Goal: Share content

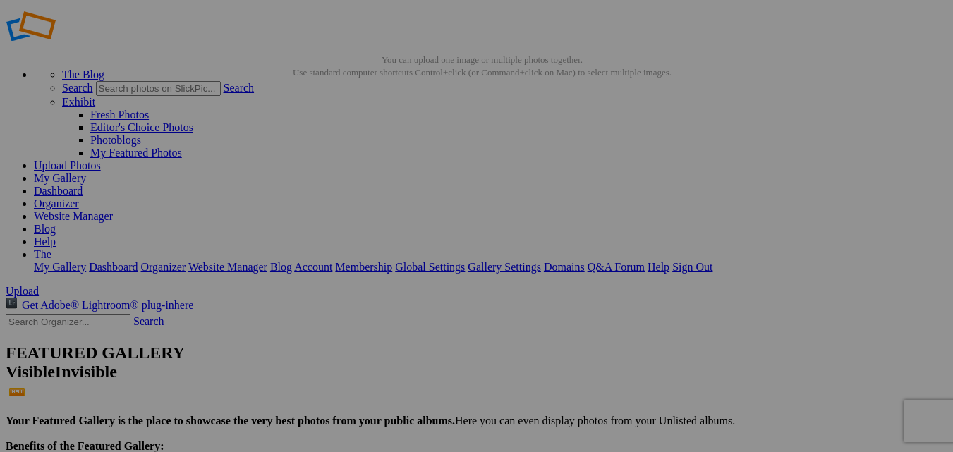
scroll to position [28, 0]
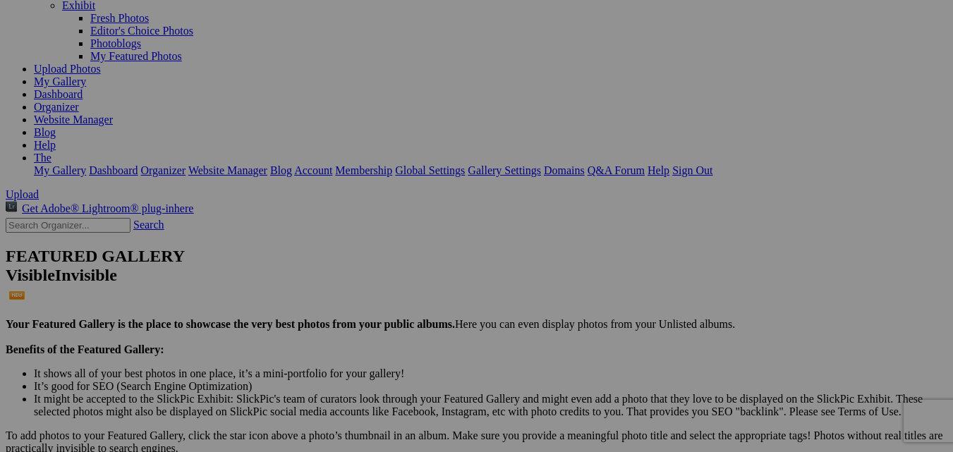
scroll to position [0, 0]
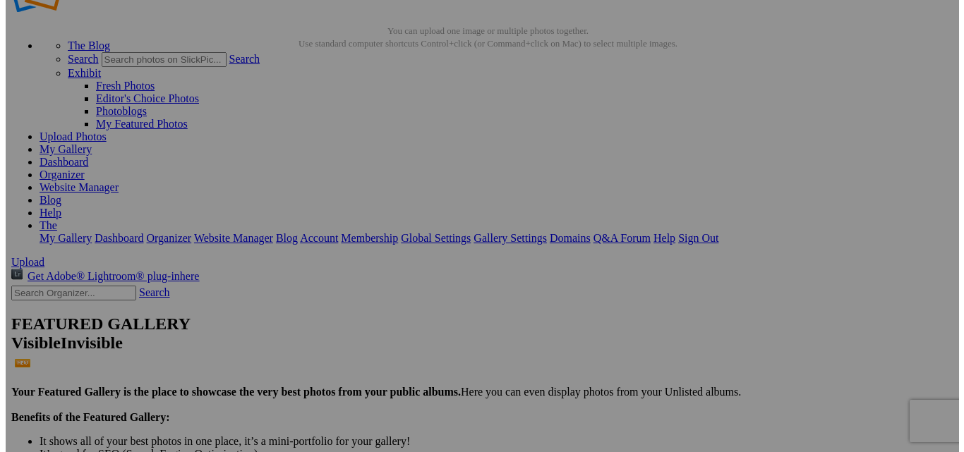
scroll to position [71, 0]
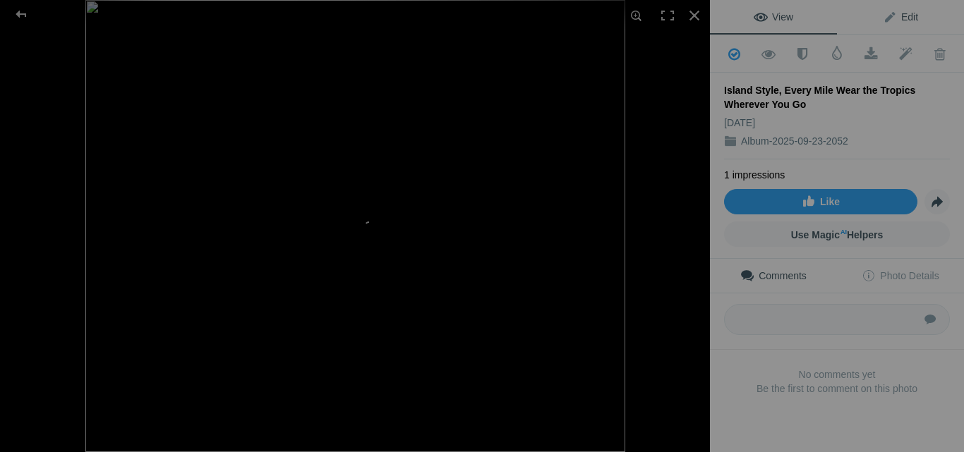
click at [901, 20] on span "Edit" at bounding box center [900, 16] width 35 height 11
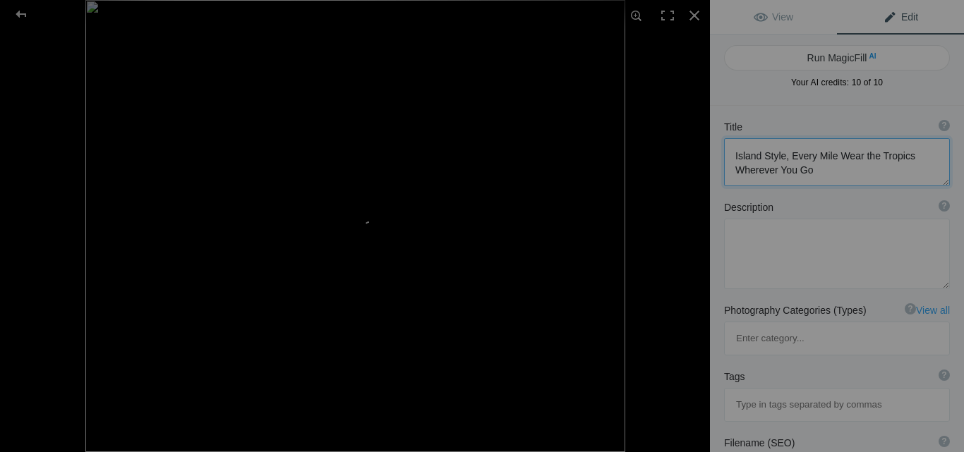
click at [844, 171] on textarea at bounding box center [837, 162] width 226 height 48
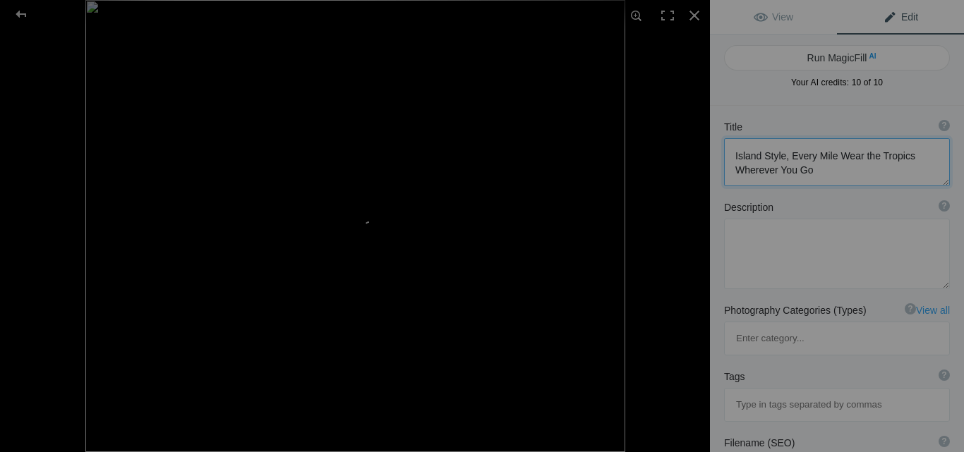
click at [844, 171] on textarea at bounding box center [837, 162] width 226 height 48
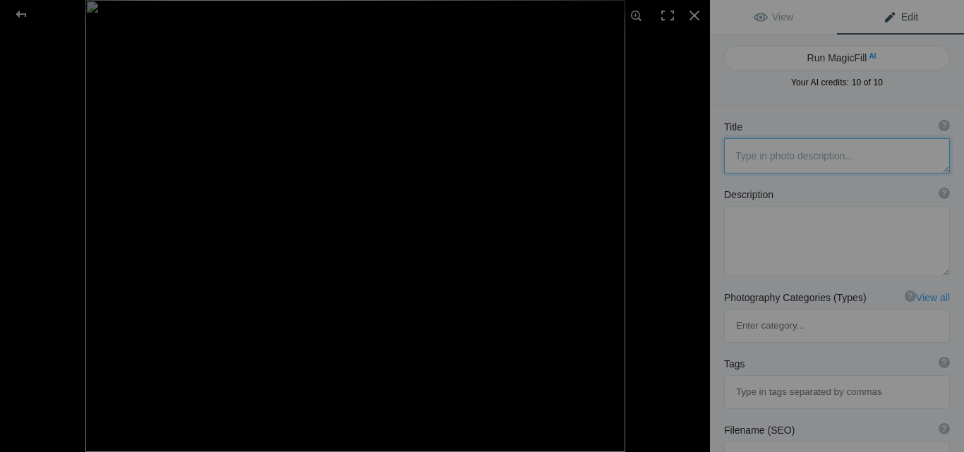
click at [801, 156] on textarea at bounding box center [837, 155] width 226 height 35
click at [764, 159] on textarea at bounding box center [837, 155] width 226 height 35
paste textarea "Protect your laptop in style! Our island-inspired laptop sleeves blend tropical…"
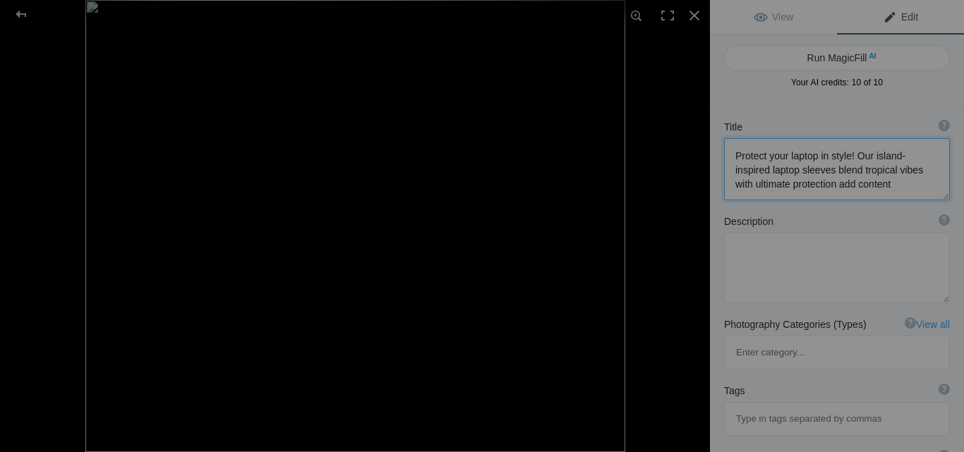
scroll to position [1, 0]
type textarea "Protect your laptop in style! Our island-inspired laptop sleeves blend tropical…"
click at [772, 262] on textarea at bounding box center [837, 268] width 226 height 71
click at [797, 169] on textarea at bounding box center [837, 169] width 226 height 62
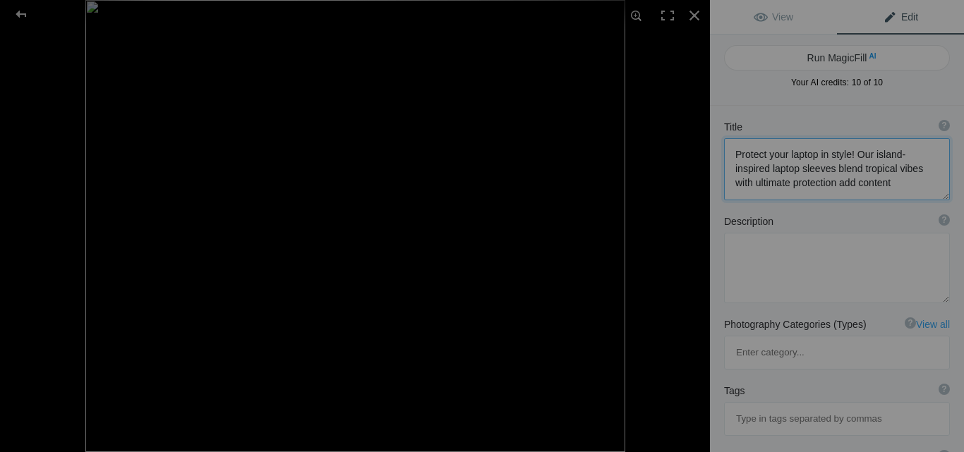
click at [797, 169] on textarea at bounding box center [837, 169] width 226 height 62
click at [755, 259] on textarea at bounding box center [837, 268] width 226 height 71
paste textarea "The Local Banyan offers a vibrant collection of island-inspired laptop sleeves,…"
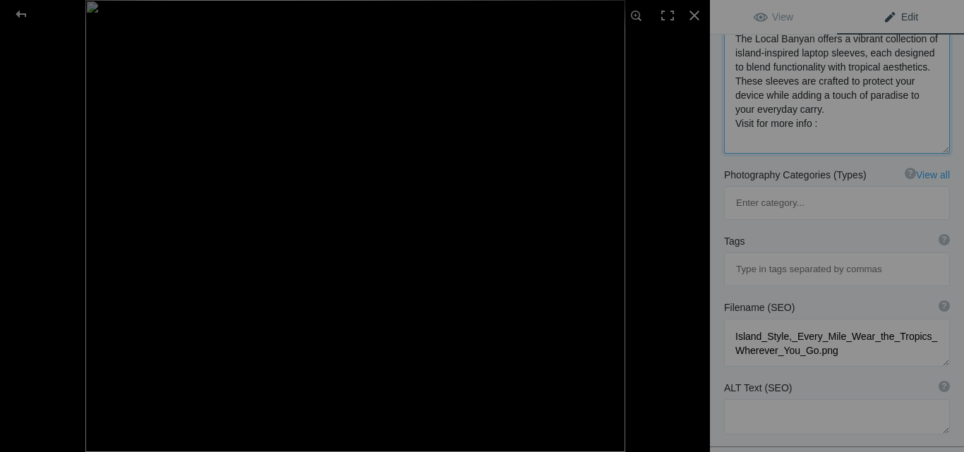
paste textarea "[URL][DOMAIN_NAME]"
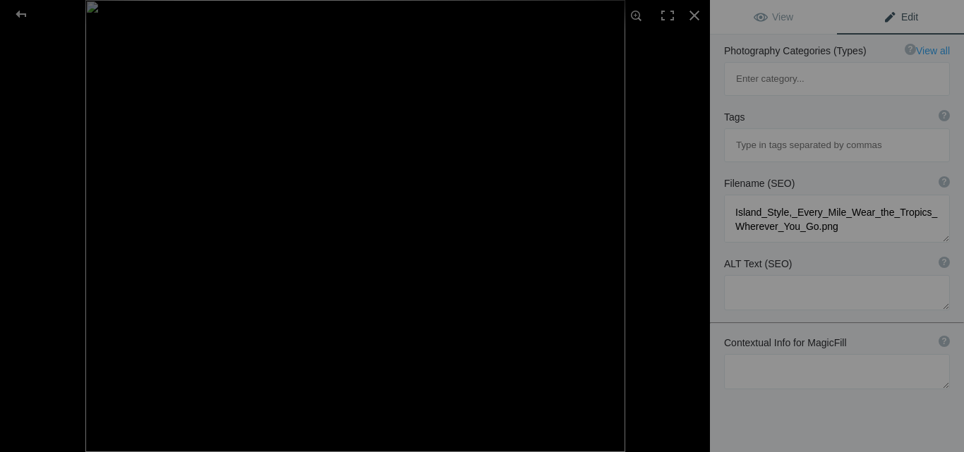
scroll to position [279, 0]
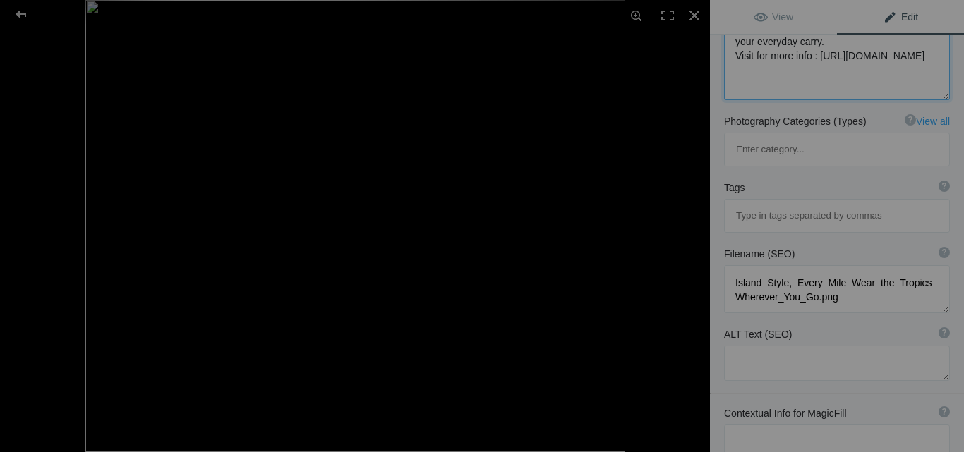
type textarea "The Local Banyan offers a vibrant collection of island-inspired laptop sleeves,…"
click at [829, 265] on textarea at bounding box center [837, 289] width 226 height 48
click at [845, 265] on textarea at bounding box center [837, 289] width 226 height 48
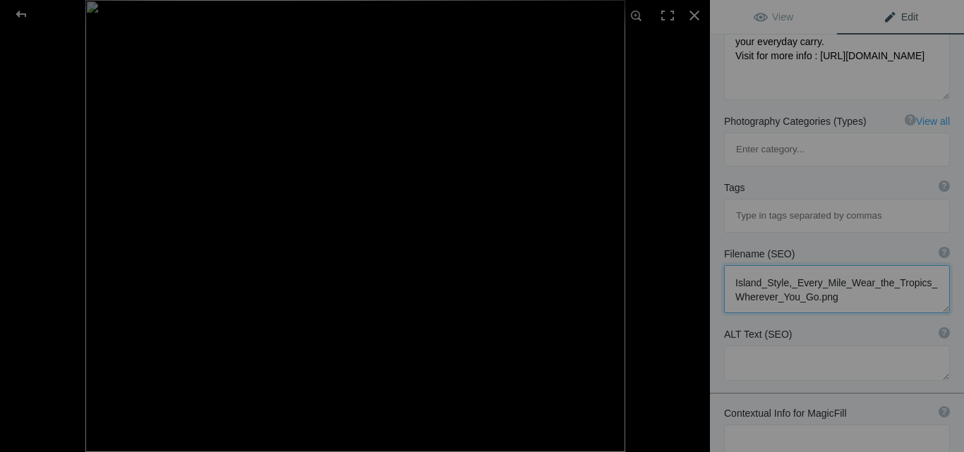
scroll to position [1, 0]
click at [780, 346] on textarea at bounding box center [837, 363] width 226 height 35
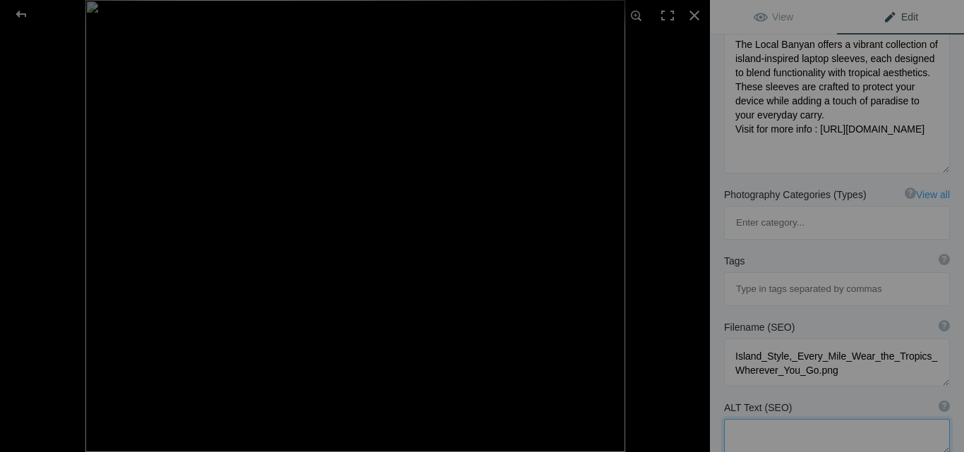
scroll to position [0, 0]
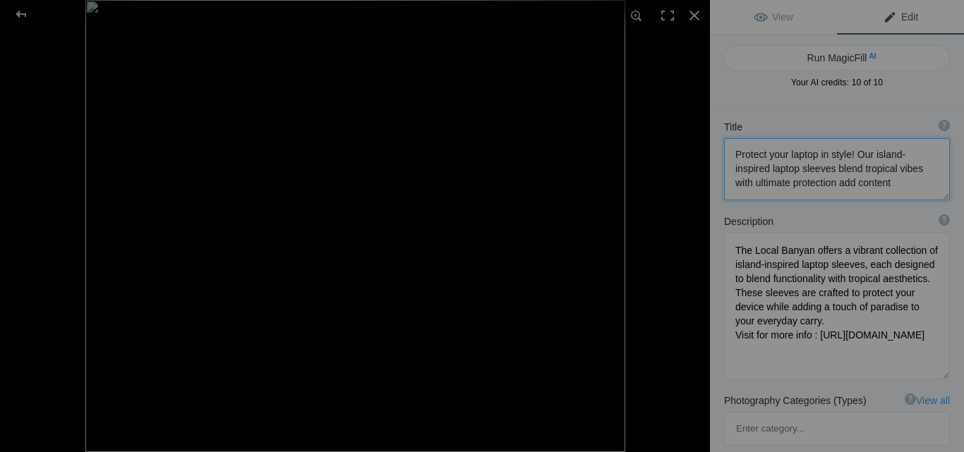
drag, startPoint x: 816, startPoint y: 155, endPoint x: 714, endPoint y: 155, distance: 101.6
click at [714, 155] on div "Title ? Photo title is one of the highest used Search Engine ranking criteria a…" at bounding box center [837, 160] width 254 height 95
paste input "Protect your laptop"
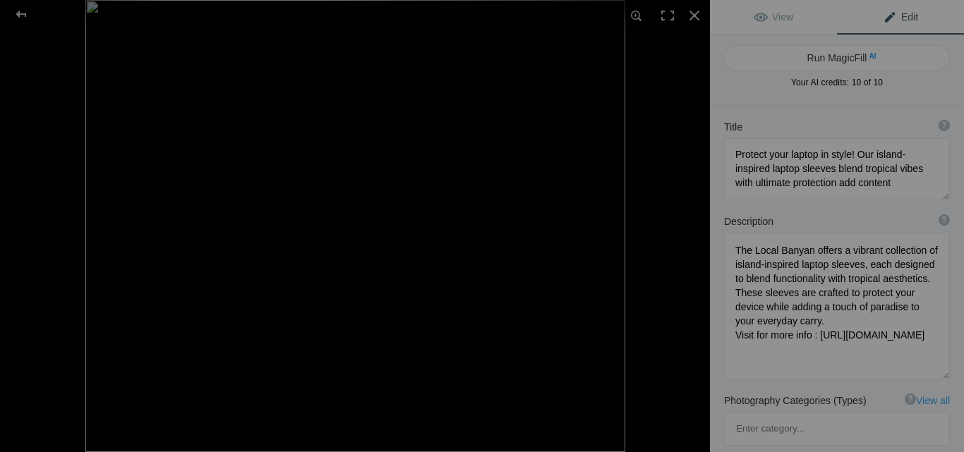
type input "Protect your laptop"
drag, startPoint x: 774, startPoint y: 169, endPoint x: 830, endPoint y: 169, distance: 55.7
click at [830, 169] on textarea at bounding box center [837, 169] width 226 height 62
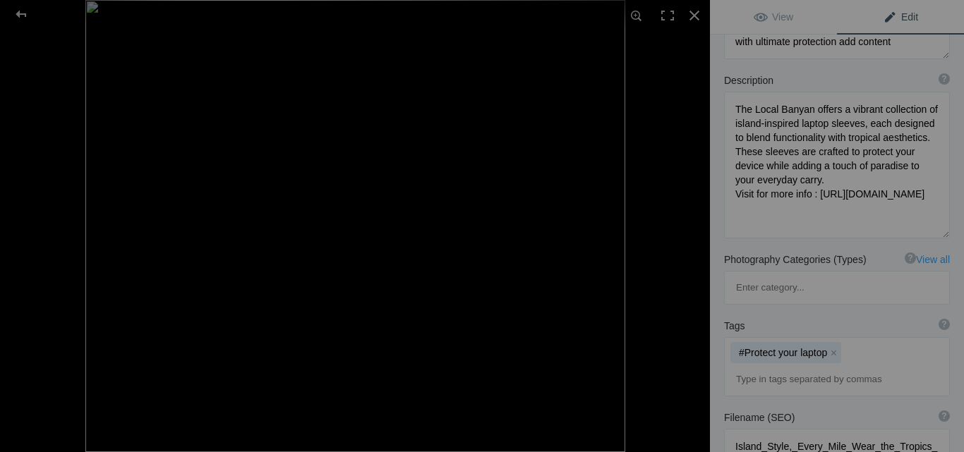
click at [790, 367] on input at bounding box center [837, 379] width 210 height 25
paste input "aptop sleeves"
click at [736, 367] on input "aptop sleeves" at bounding box center [837, 379] width 210 height 25
type input "laptop sleeves"
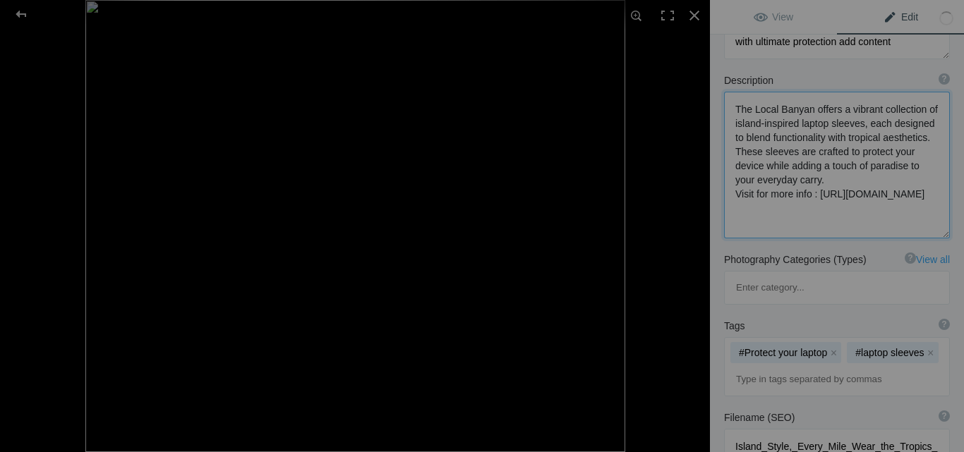
drag, startPoint x: 754, startPoint y: 109, endPoint x: 809, endPoint y: 110, distance: 55.7
click at [809, 110] on textarea at bounding box center [837, 165] width 226 height 147
click at [831, 338] on div "#Protect your laptop x #laptop sleeves x" at bounding box center [837, 367] width 224 height 58
click at [801, 367] on input at bounding box center [837, 379] width 210 height 25
paste input "Local Banyan"
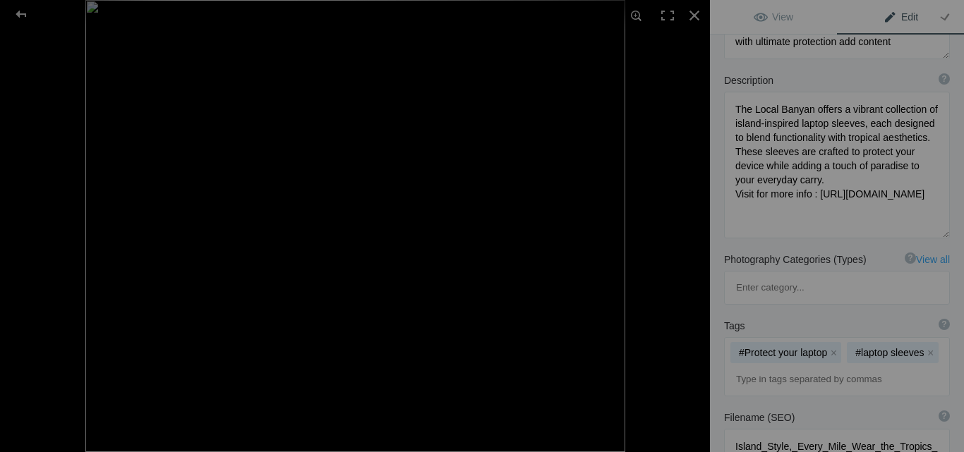
type input "Local Banyan"
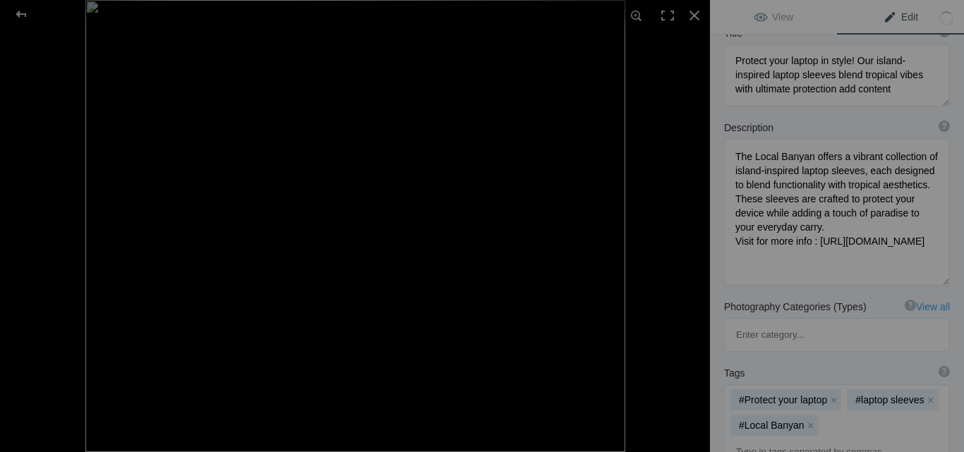
scroll to position [71, 0]
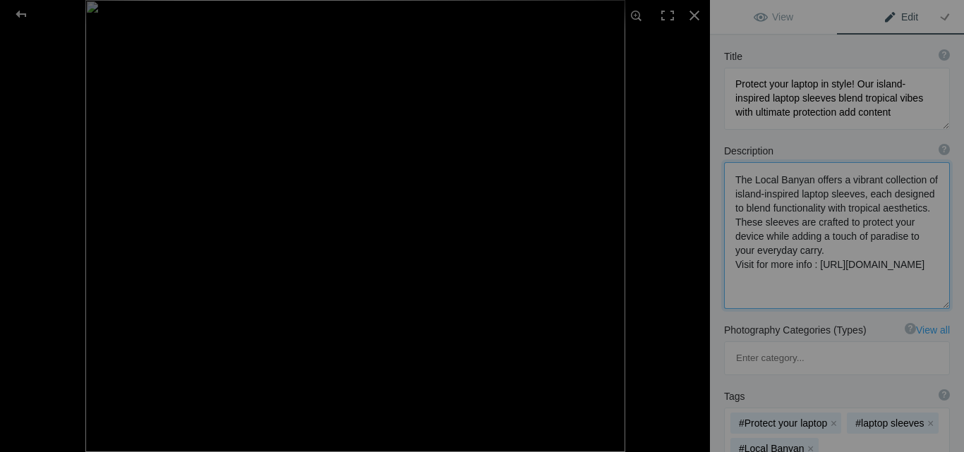
drag, startPoint x: 786, startPoint y: 195, endPoint x: 881, endPoint y: 196, distance: 94.6
click at [881, 196] on textarea at bounding box center [837, 235] width 226 height 147
paste input "island-inspired laptop"
type input "island-inspired laptop"
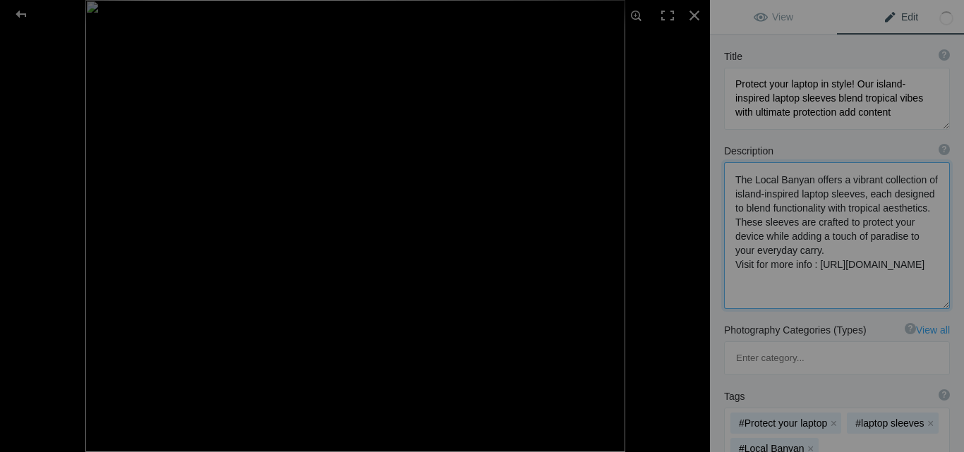
drag, startPoint x: 736, startPoint y: 224, endPoint x: 842, endPoint y: 228, distance: 105.9
click at [842, 228] on textarea at bounding box center [837, 235] width 226 height 147
paste input "functionality with tropical"
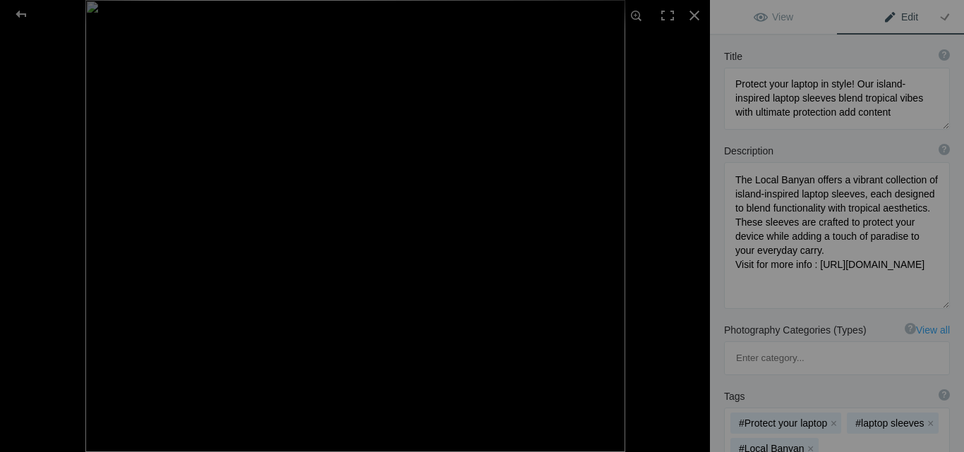
type input "functionality with tropical"
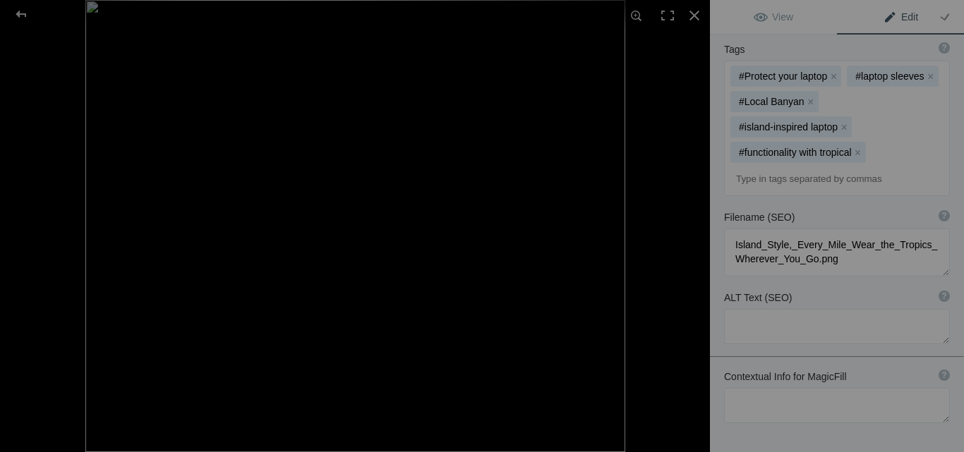
scroll to position [452, 0]
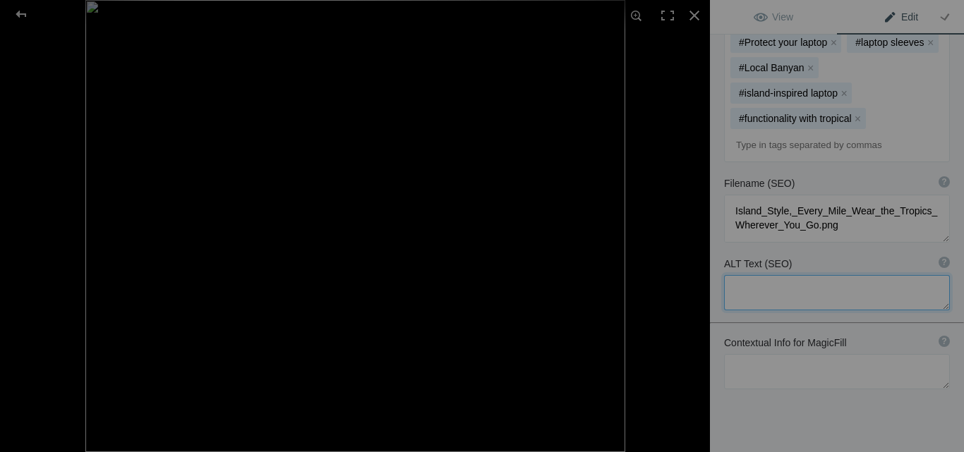
click at [771, 275] on textarea at bounding box center [837, 292] width 226 height 35
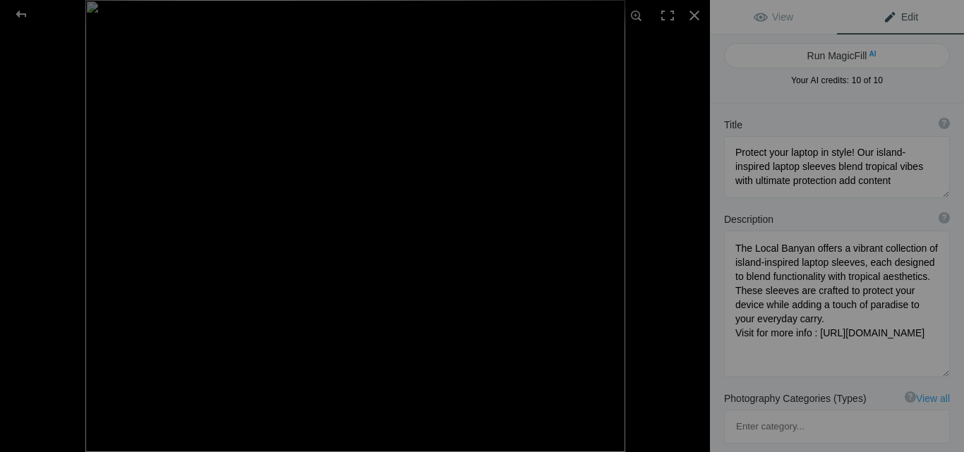
scroll to position [0, 0]
drag, startPoint x: 735, startPoint y: 154, endPoint x: 847, endPoint y: 157, distance: 111.5
click at [847, 157] on textarea at bounding box center [837, 169] width 226 height 62
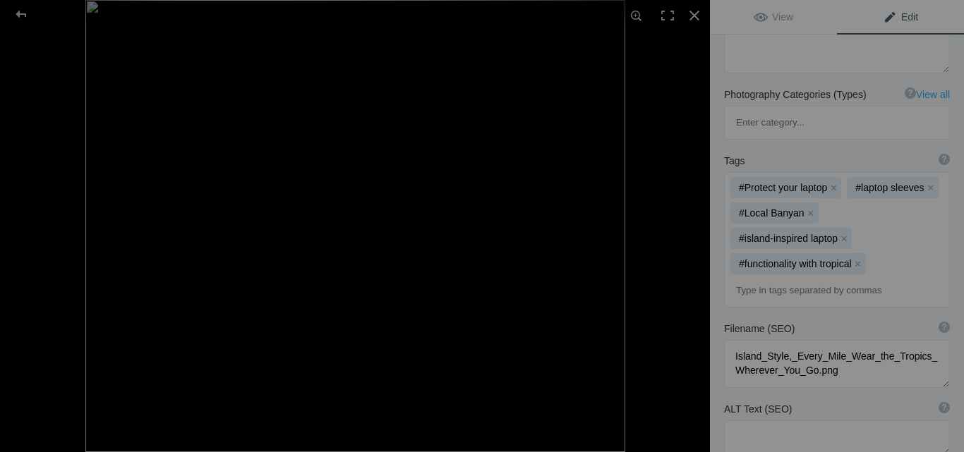
scroll to position [423, 0]
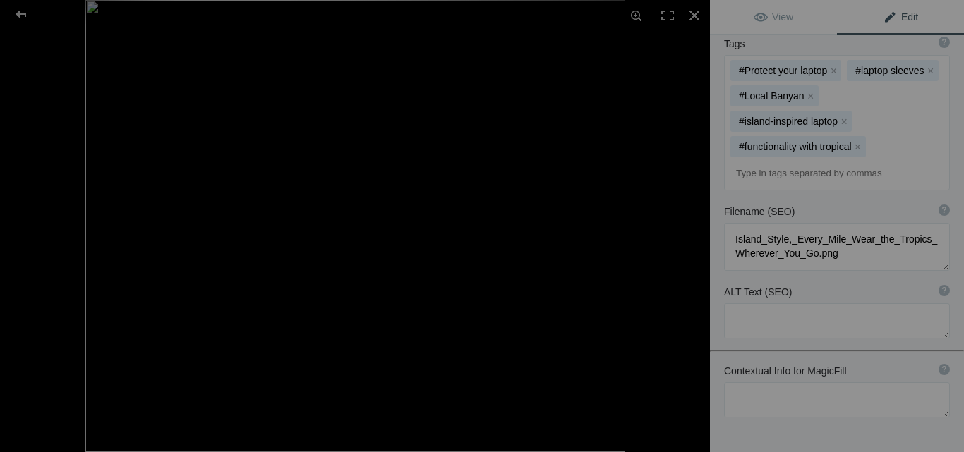
drag, startPoint x: 762, startPoint y: 275, endPoint x: 759, endPoint y: 253, distance: 22.8
click at [762, 278] on div "ALT Text (SEO) ? Provide a concise and descriptive text for the image, focusing…" at bounding box center [837, 312] width 254 height 68
click at [759, 303] on textarea at bounding box center [837, 320] width 226 height 35
paste textarea "Protect your laptop in style"
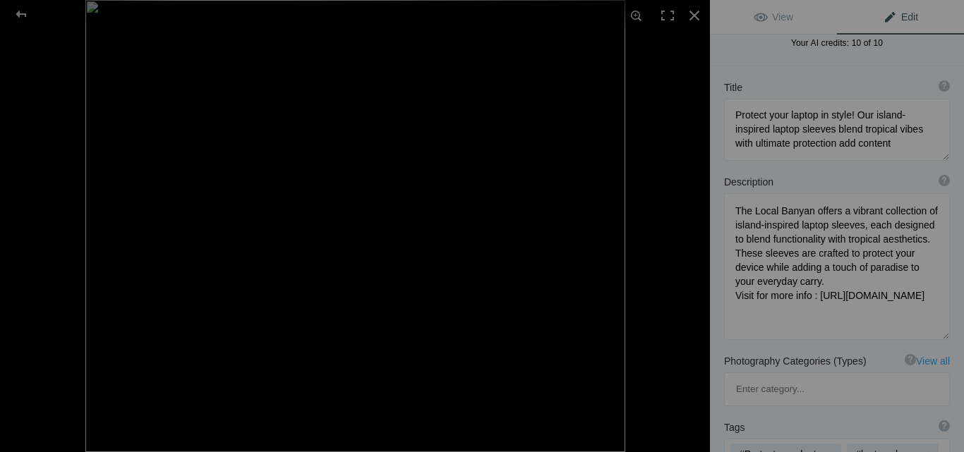
scroll to position [0, 0]
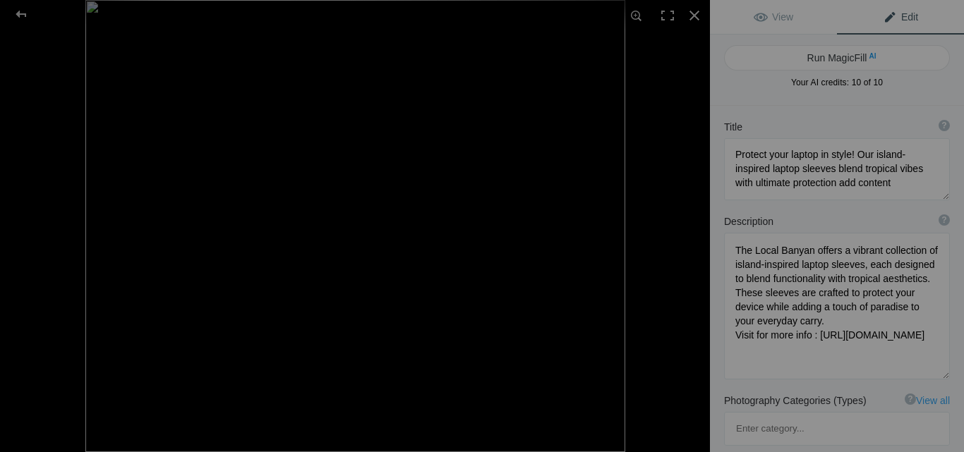
type textarea "Protect your laptop in style"
click at [888, 19] on span "Edit" at bounding box center [900, 16] width 35 height 11
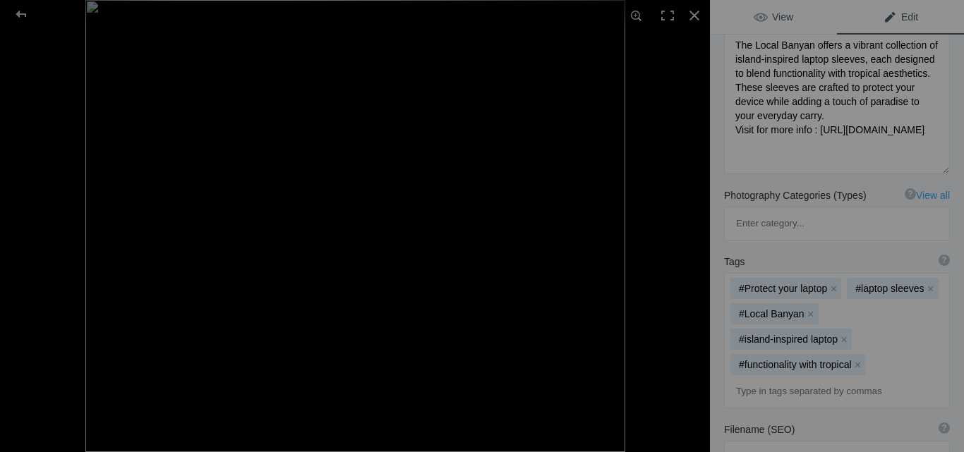
scroll to position [99, 0]
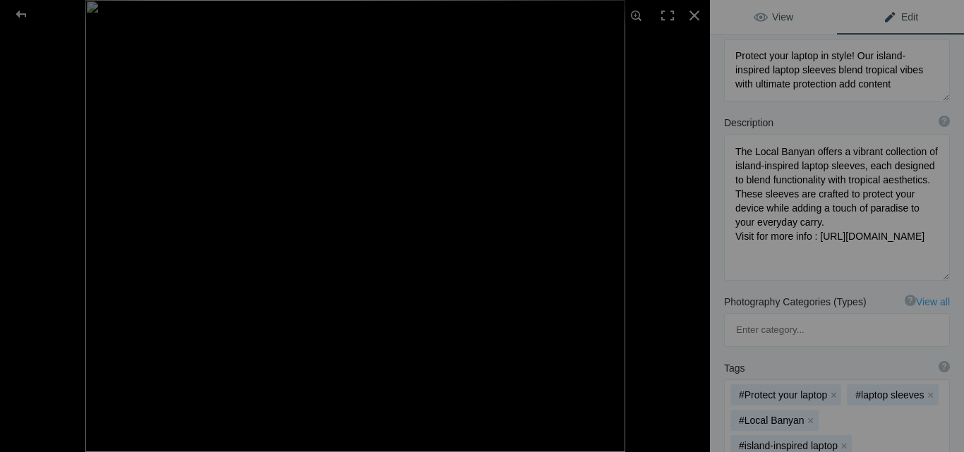
click at [775, 11] on link "View" at bounding box center [773, 17] width 127 height 34
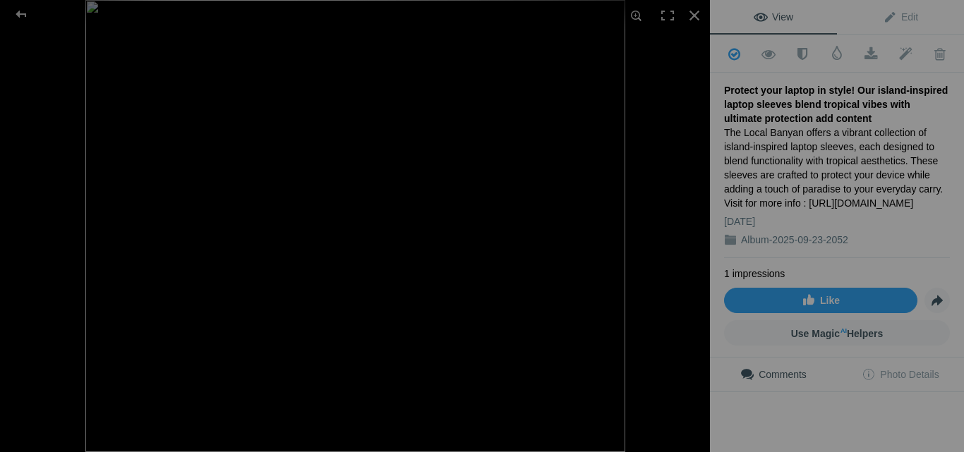
scroll to position [0, 0]
click at [785, 210] on div "The Local Banyan offers a vibrant collection of island-inspired laptop sleeves,…" at bounding box center [837, 168] width 226 height 85
click at [925, 313] on span "Share" at bounding box center [937, 301] width 24 height 24
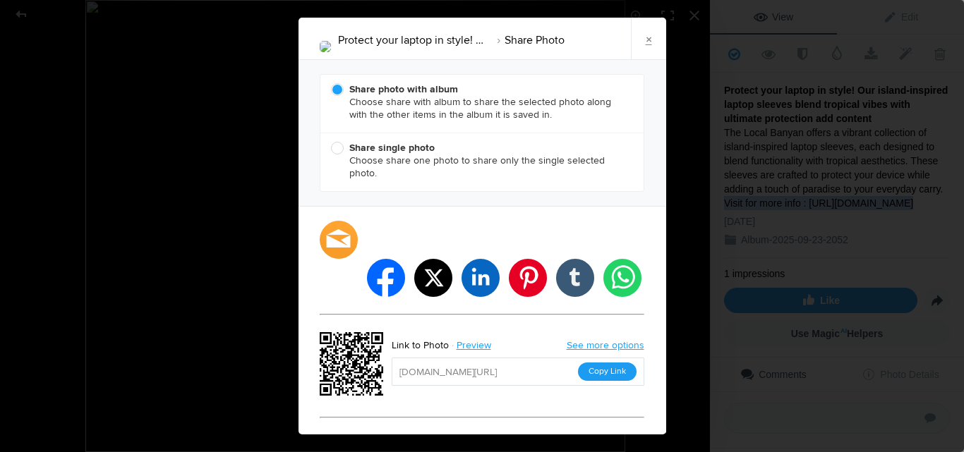
click at [610, 363] on button "Copy Link" at bounding box center [607, 372] width 59 height 18
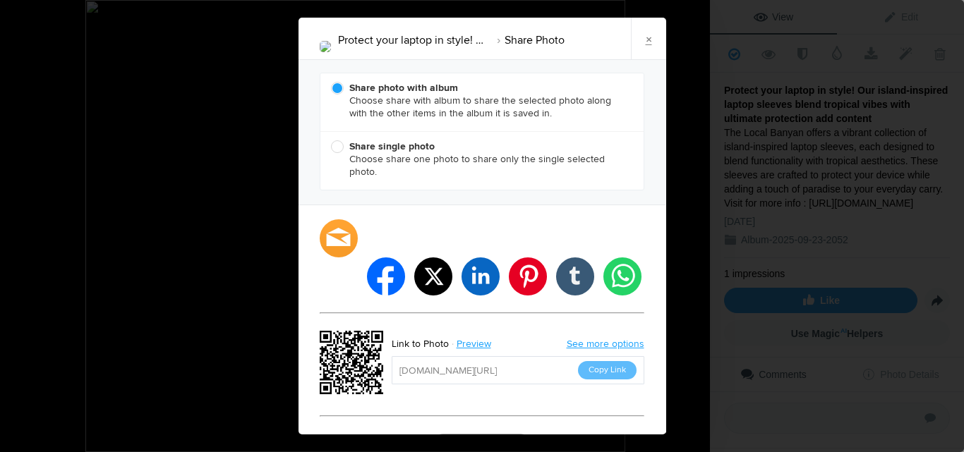
scroll to position [4, 0]
